Goal: Task Accomplishment & Management: Use online tool/utility

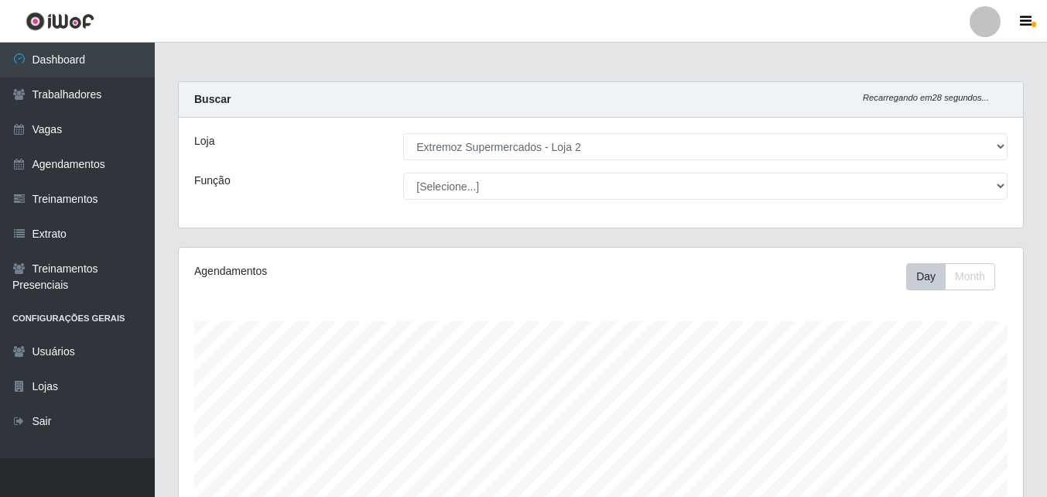
select select "521"
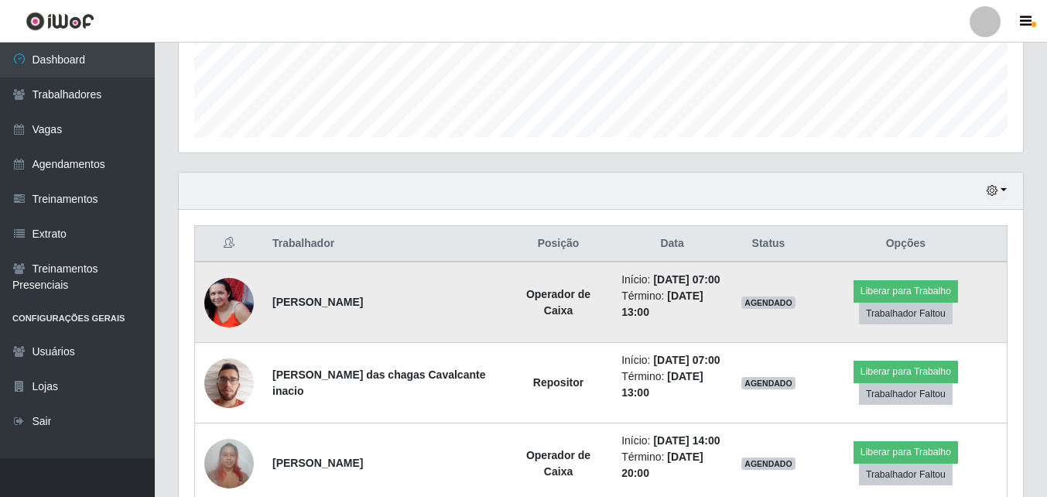
scroll to position [321, 844]
click at [892, 293] on button "Liberar para Trabalho" at bounding box center [906, 291] width 104 height 22
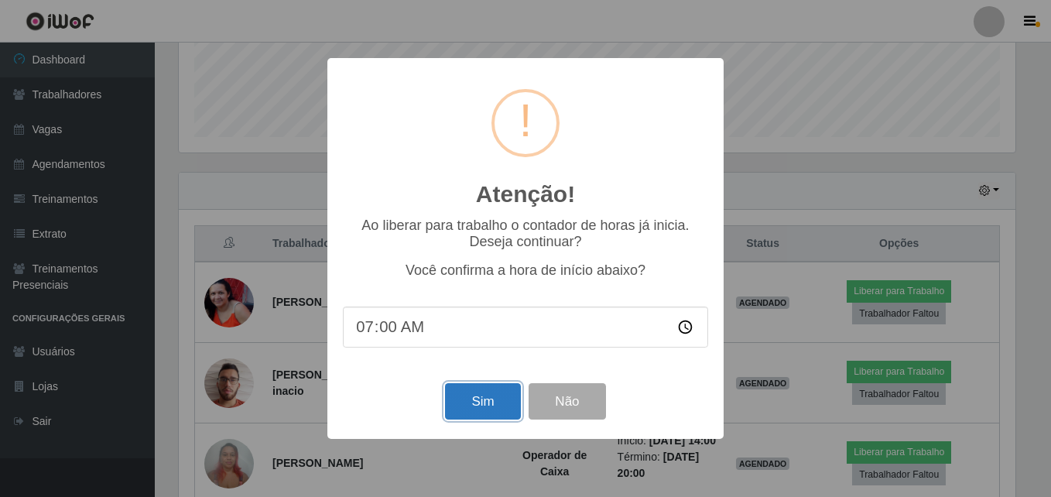
click at [455, 399] on button "Sim" at bounding box center [482, 401] width 75 height 36
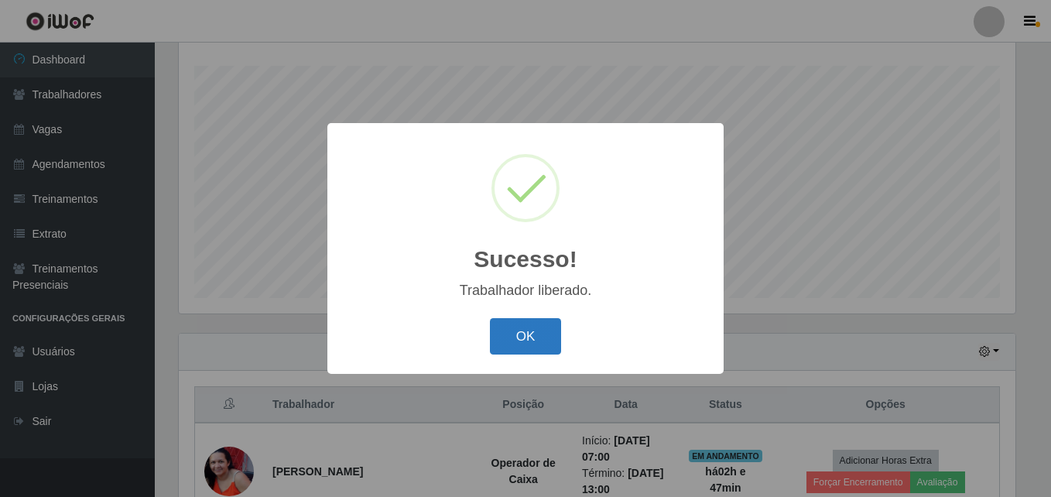
click at [536, 337] on button "OK" at bounding box center [526, 336] width 72 height 36
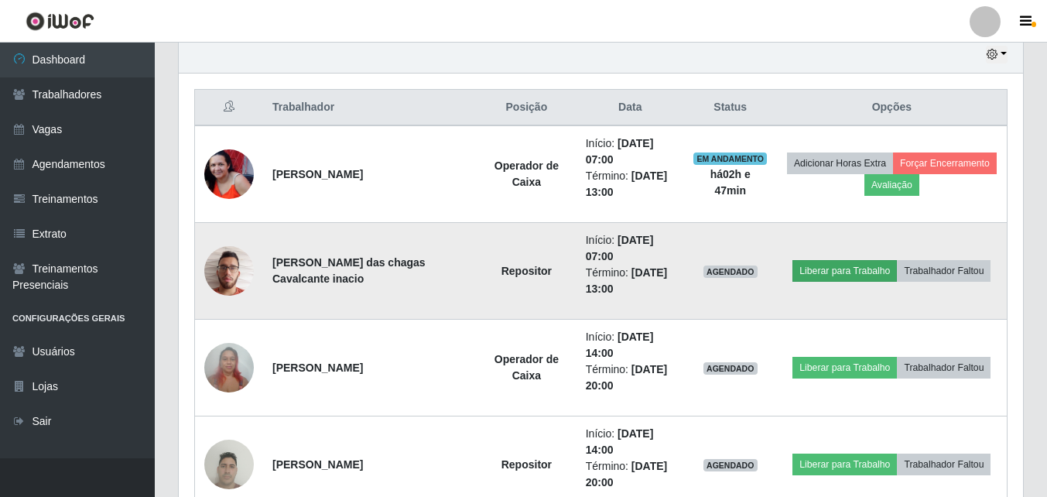
scroll to position [565, 0]
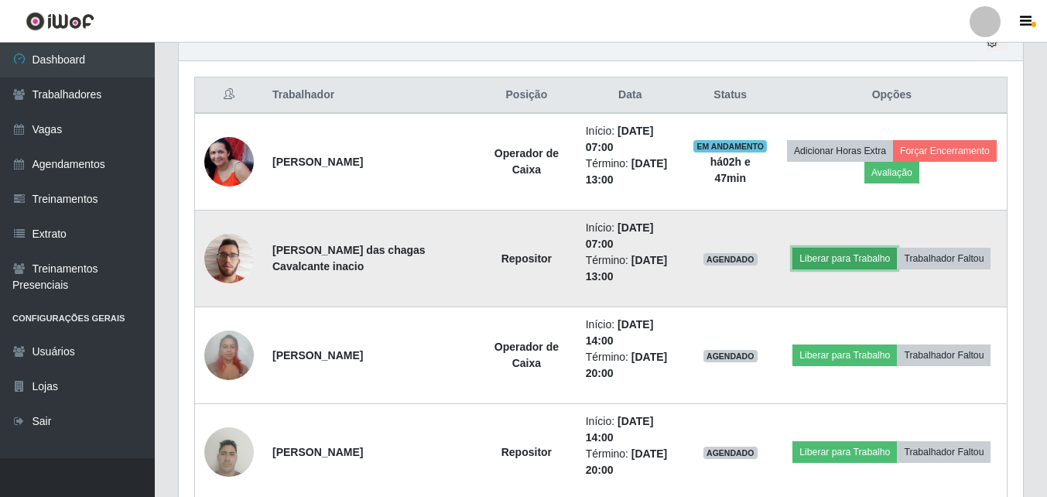
click at [851, 260] on button "Liberar para Trabalho" at bounding box center [844, 259] width 104 height 22
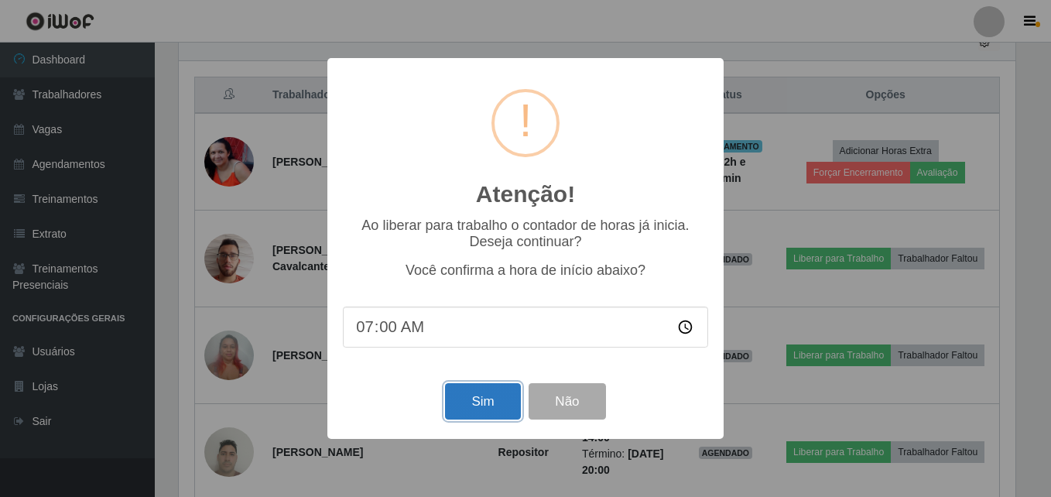
click at [471, 406] on button "Sim" at bounding box center [482, 401] width 75 height 36
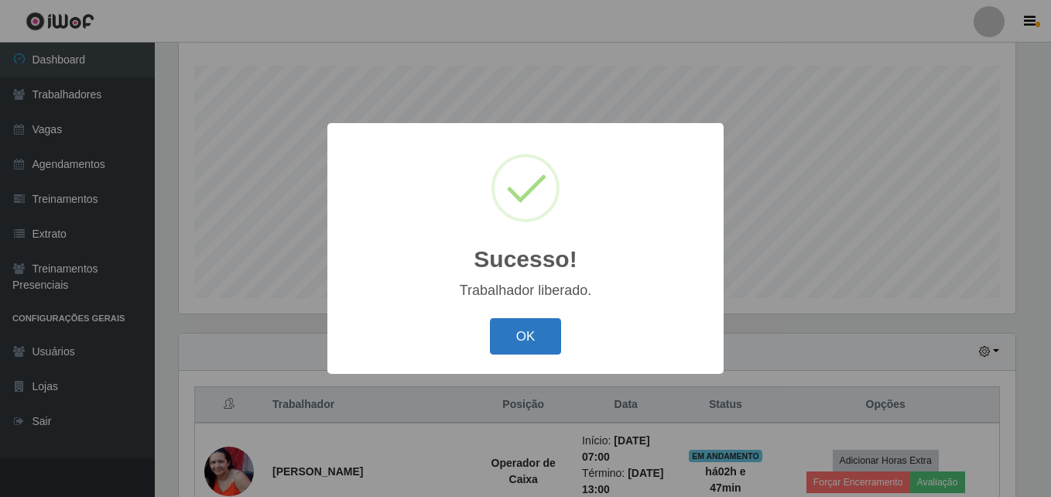
click at [529, 334] on button "OK" at bounding box center [526, 336] width 72 height 36
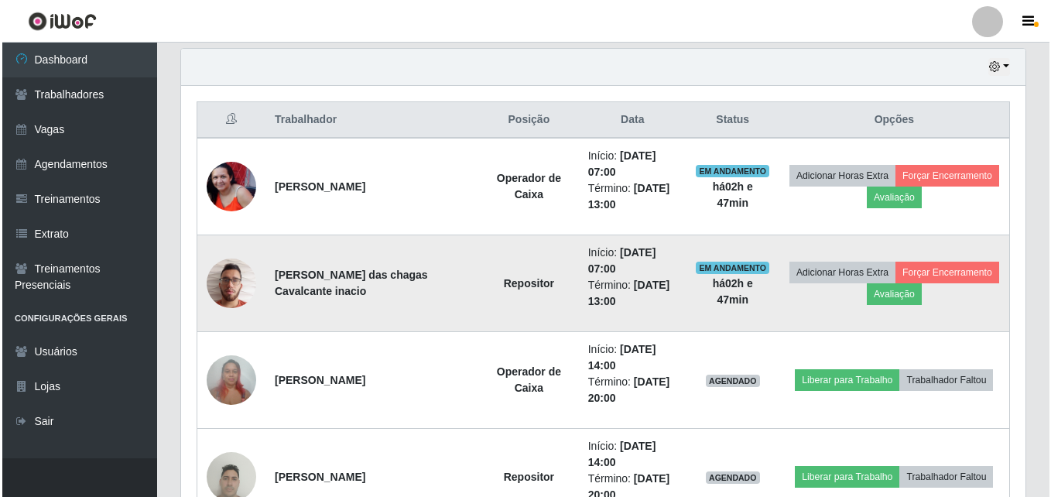
scroll to position [565, 0]
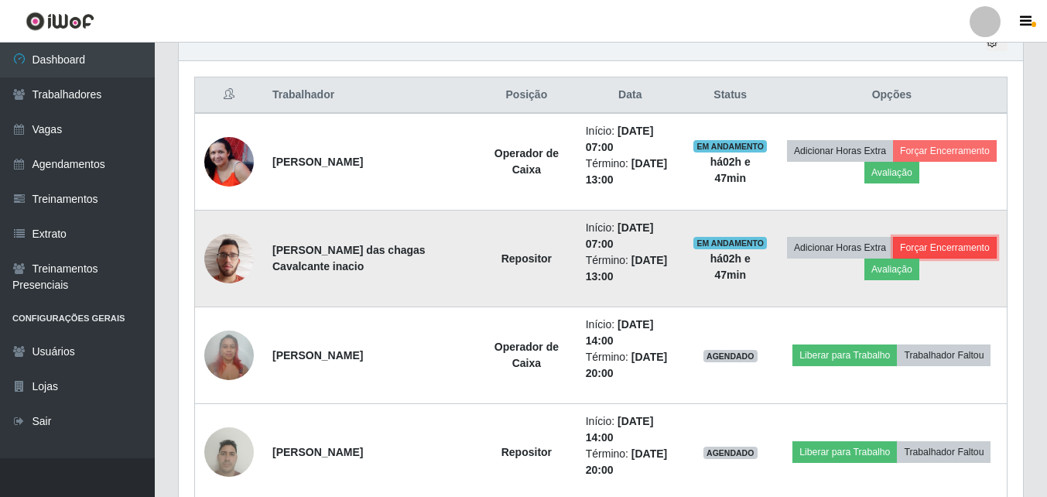
click at [955, 248] on button "Forçar Encerramento" at bounding box center [945, 248] width 104 height 22
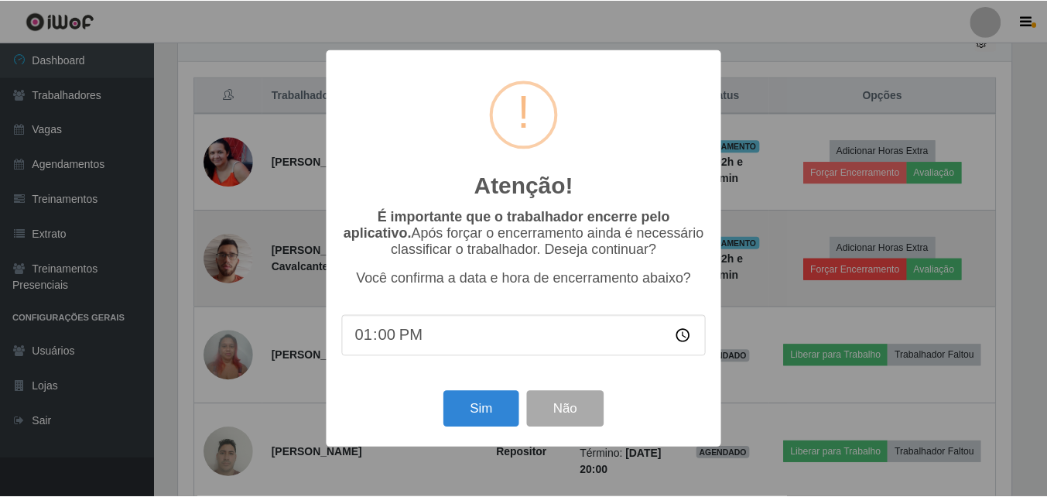
scroll to position [321, 837]
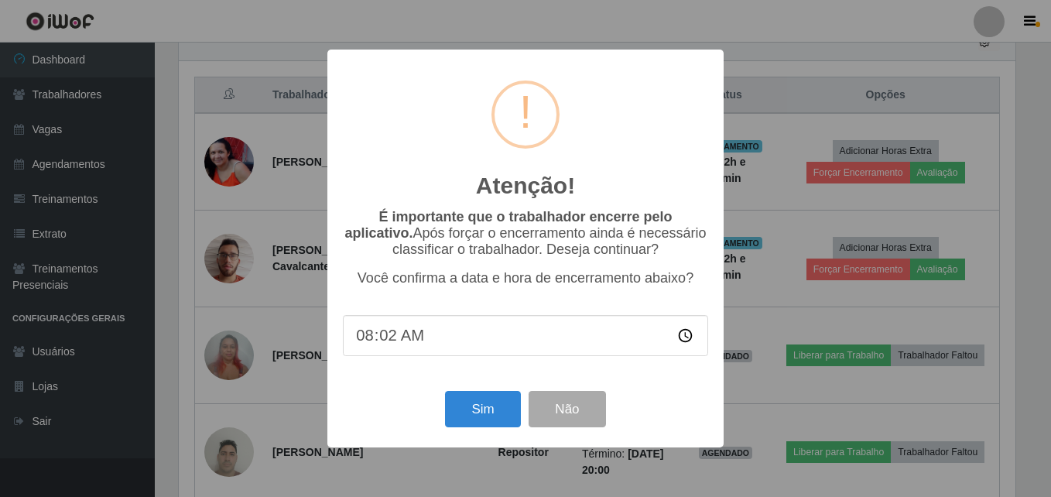
type input "08:20"
click at [482, 420] on button "Sim" at bounding box center [482, 409] width 75 height 36
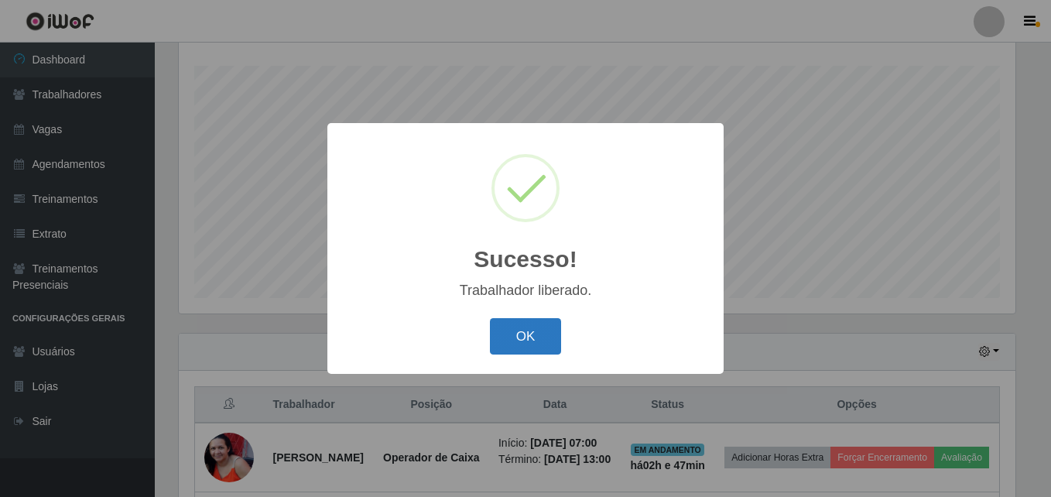
click at [556, 347] on button "OK" at bounding box center [526, 336] width 72 height 36
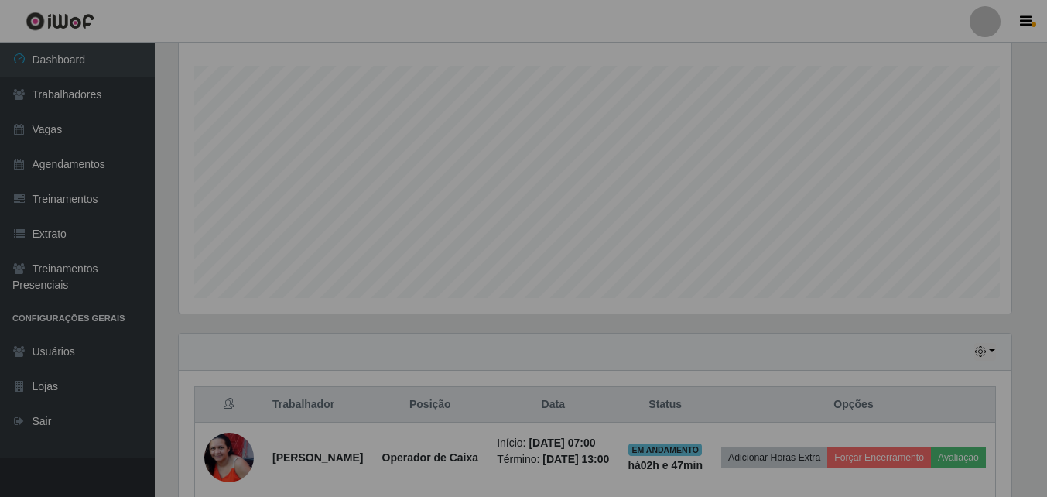
scroll to position [0, 0]
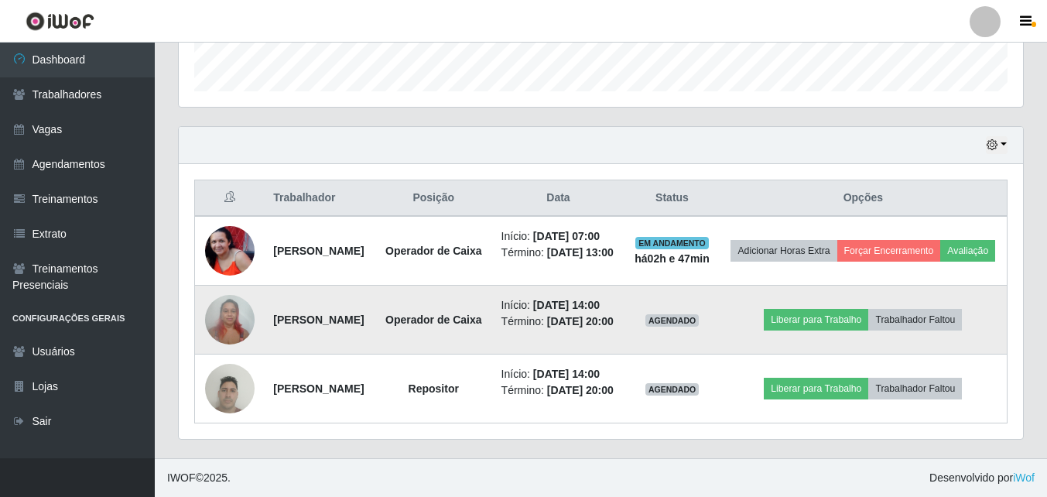
click at [211, 286] on img at bounding box center [230, 319] width 50 height 66
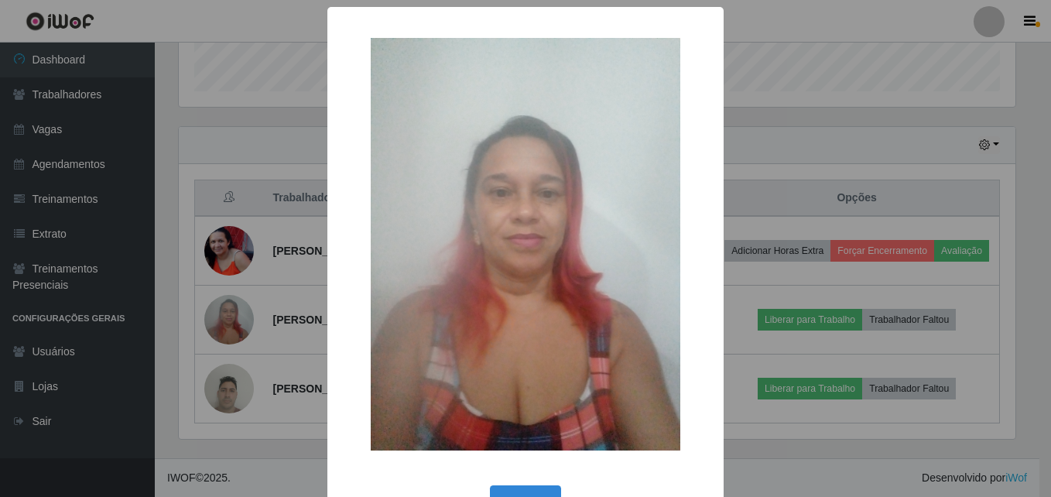
click at [176, 142] on div "× OK Cancel" at bounding box center [525, 248] width 1051 height 497
